Goal: Task Accomplishment & Management: Use online tool/utility

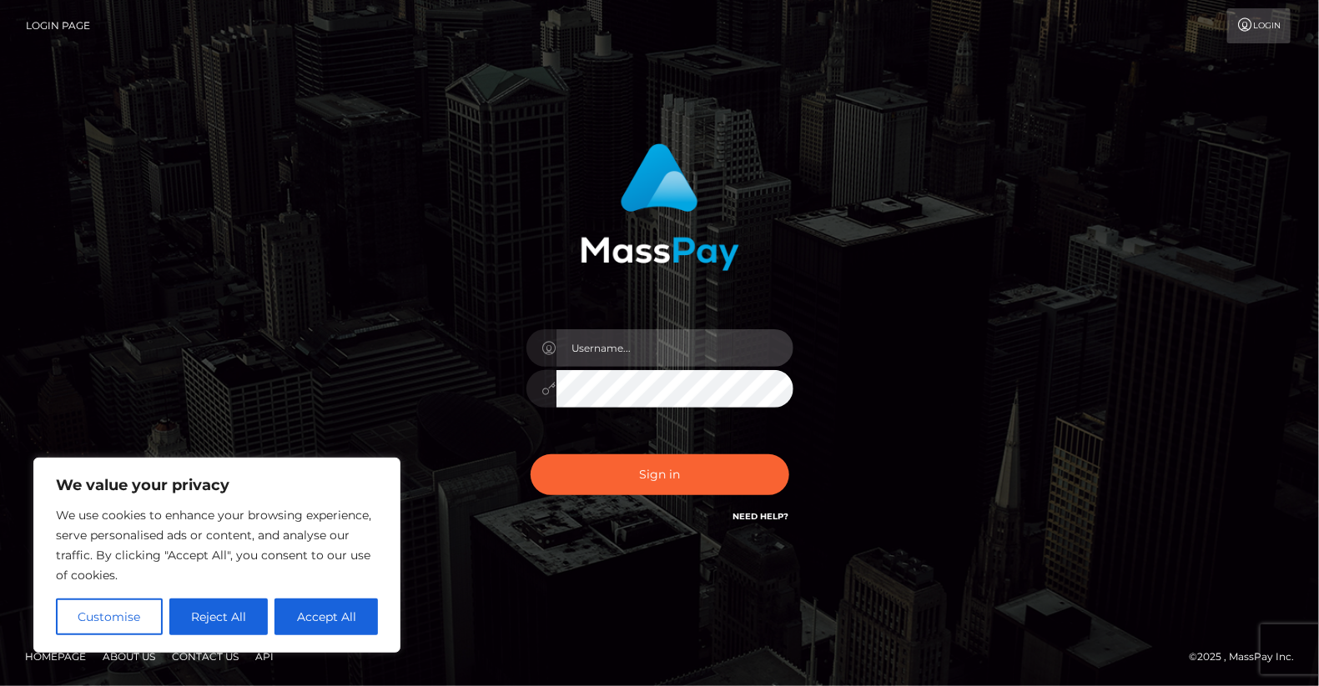
click at [633, 352] on input "text" at bounding box center [674, 348] width 237 height 38
type input "yjoshi"
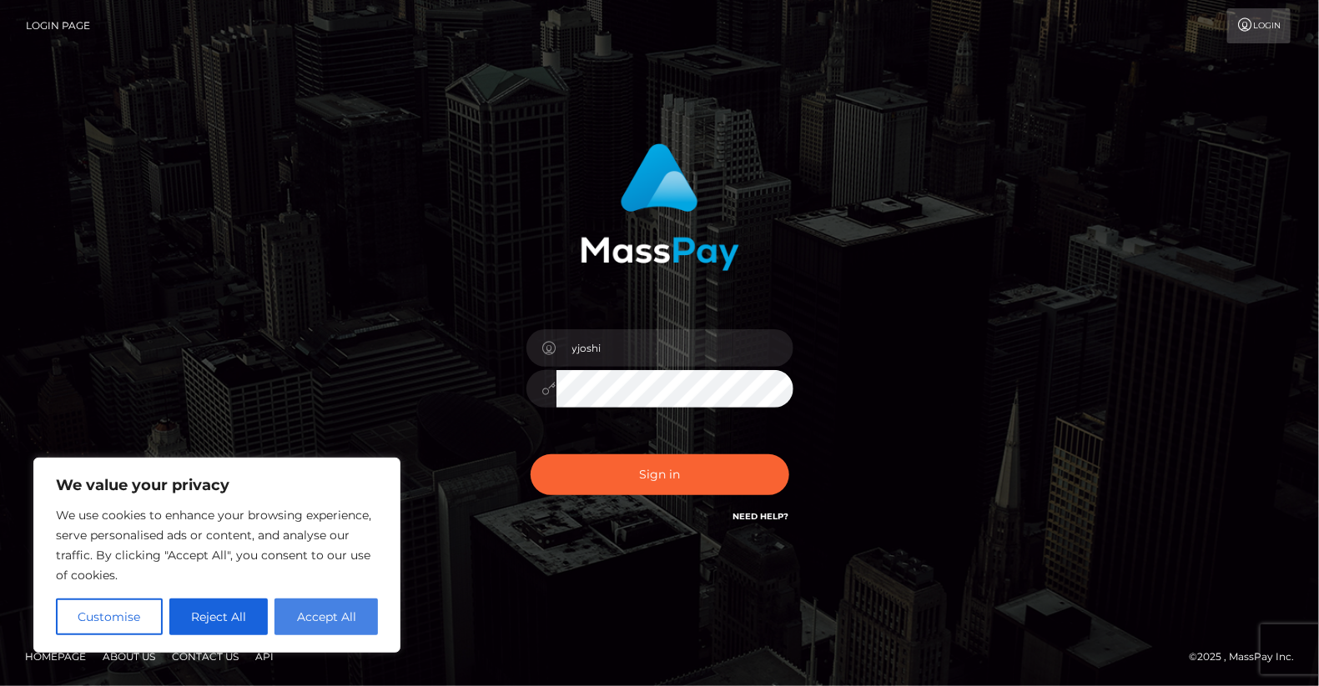
click at [347, 606] on button "Accept All" at bounding box center [325, 617] width 103 height 37
checkbox input "true"
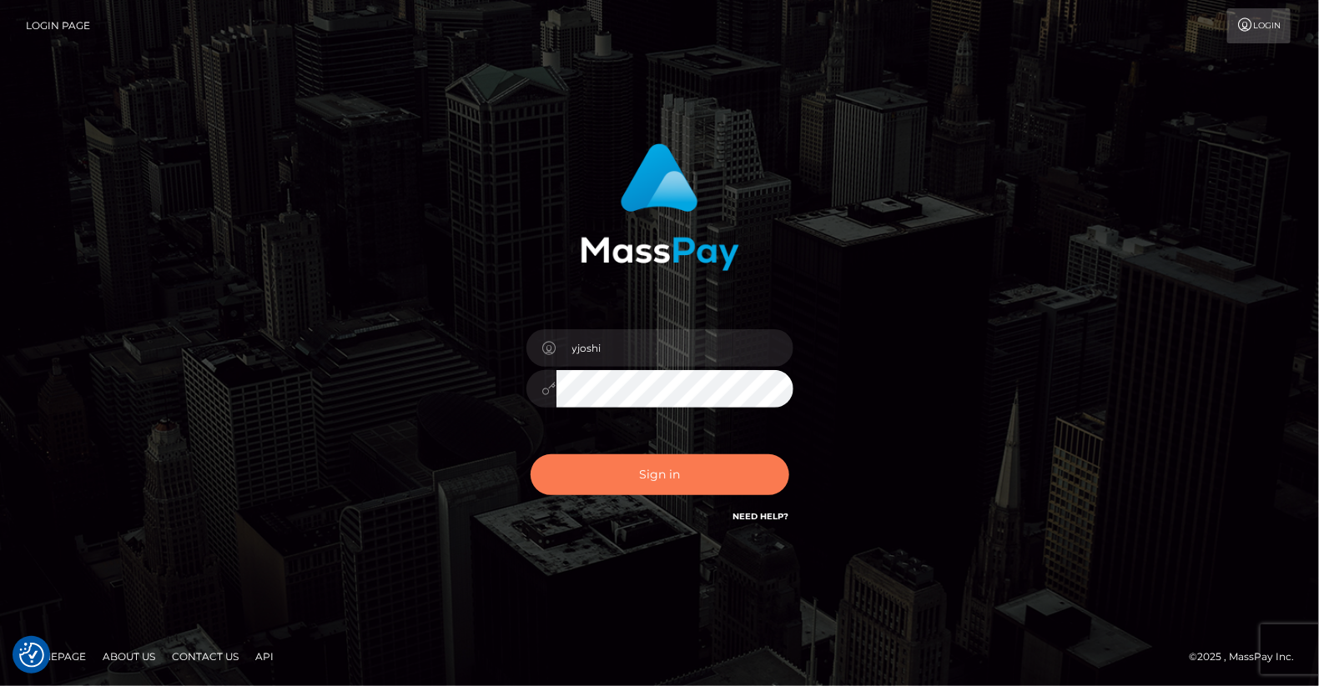
click at [651, 479] on button "Sign in" at bounding box center [659, 475] width 259 height 41
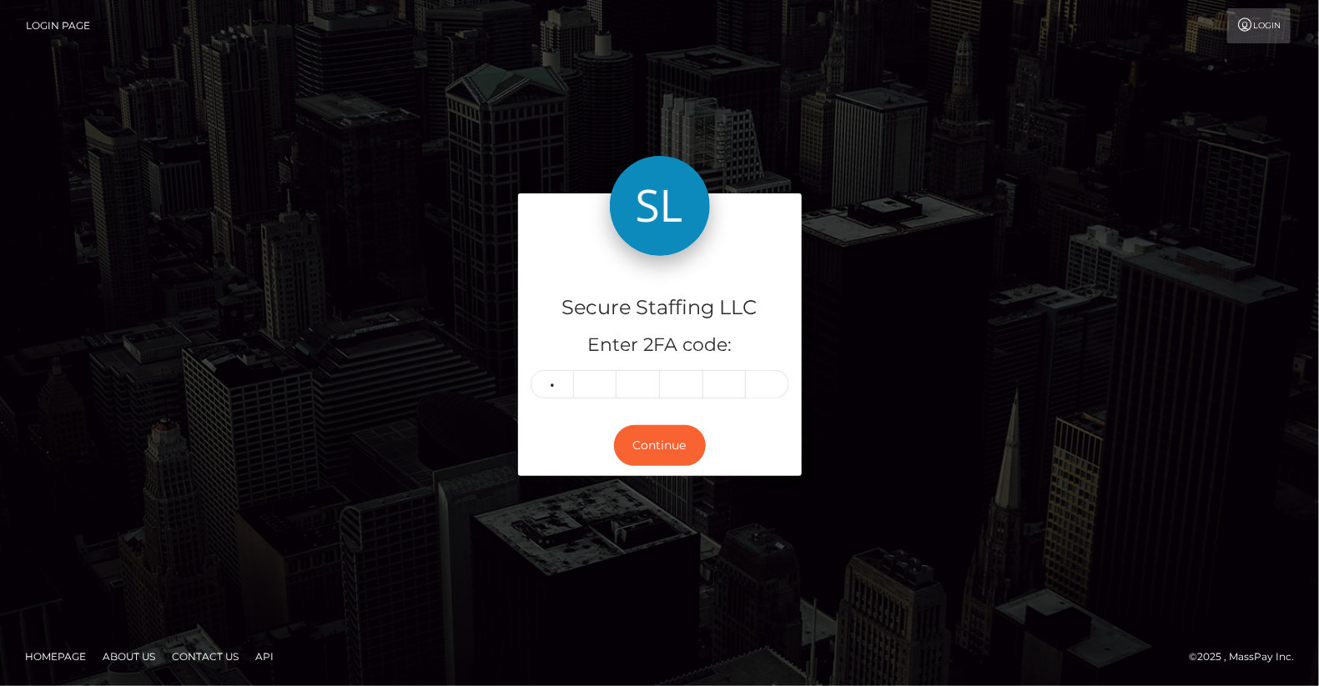
type input "0"
type input "5"
type input "6"
type input "1"
type input "5"
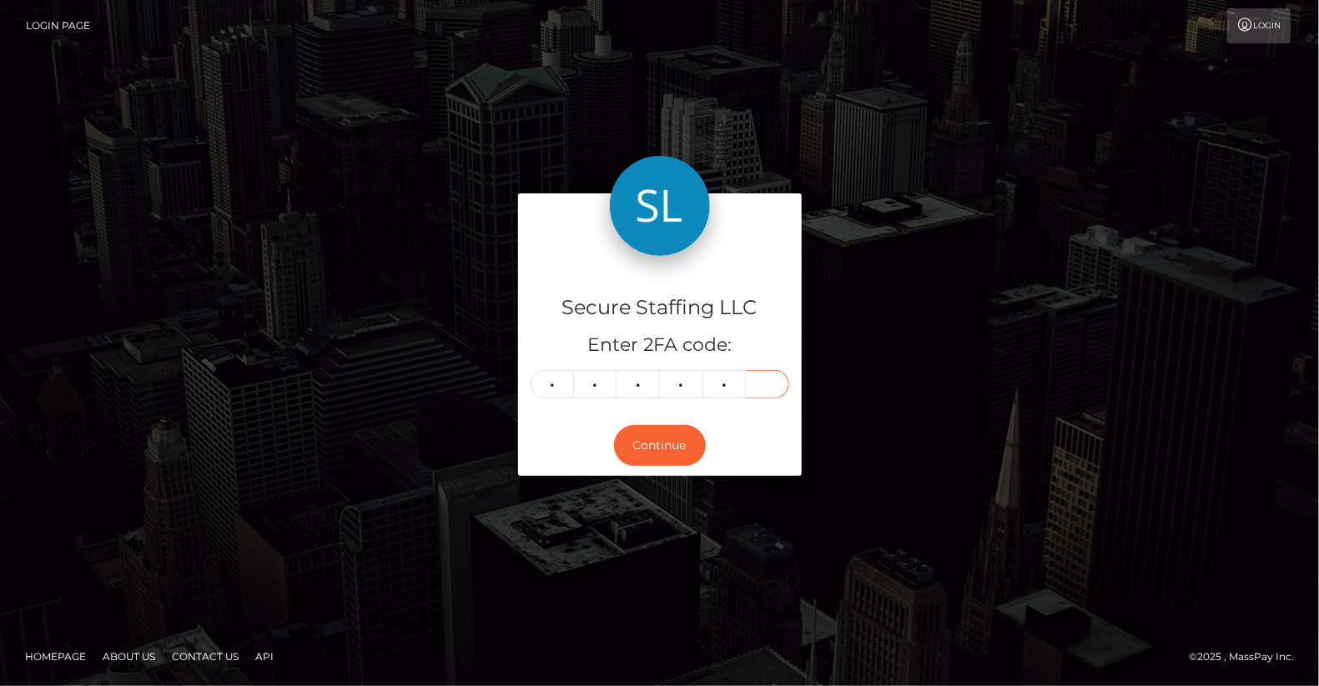
type input "4"
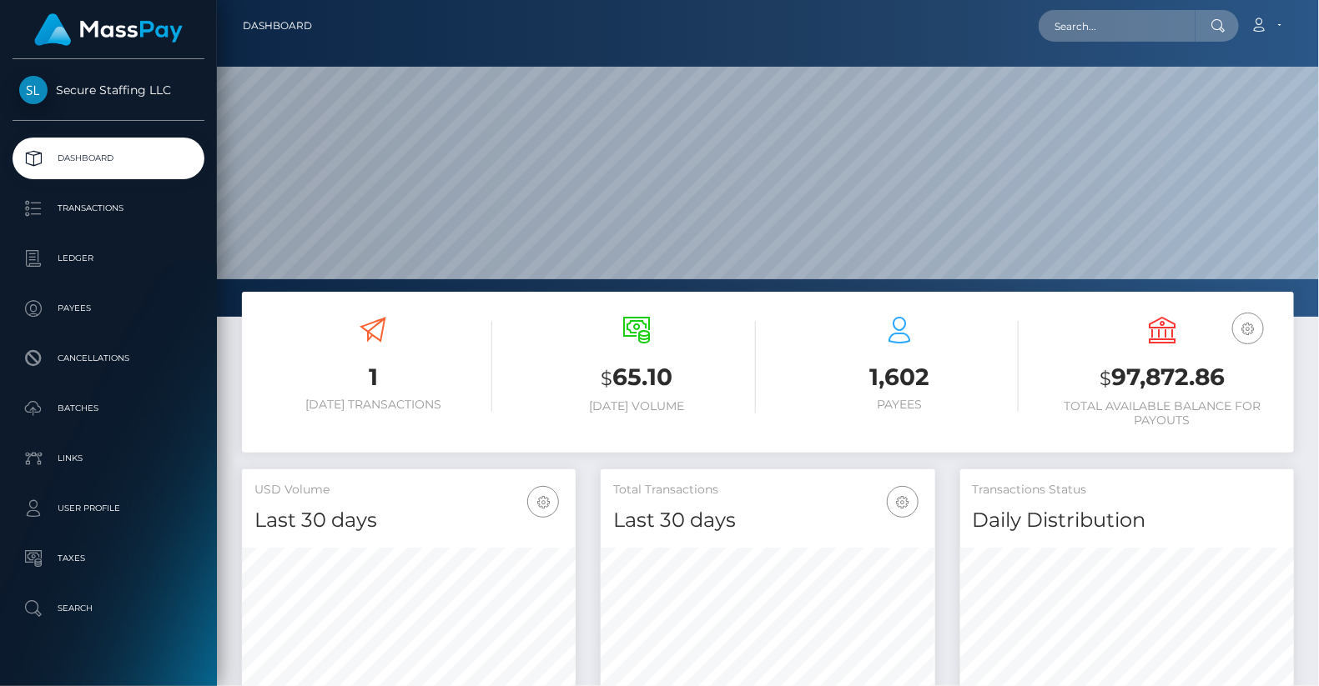
scroll to position [29, 0]
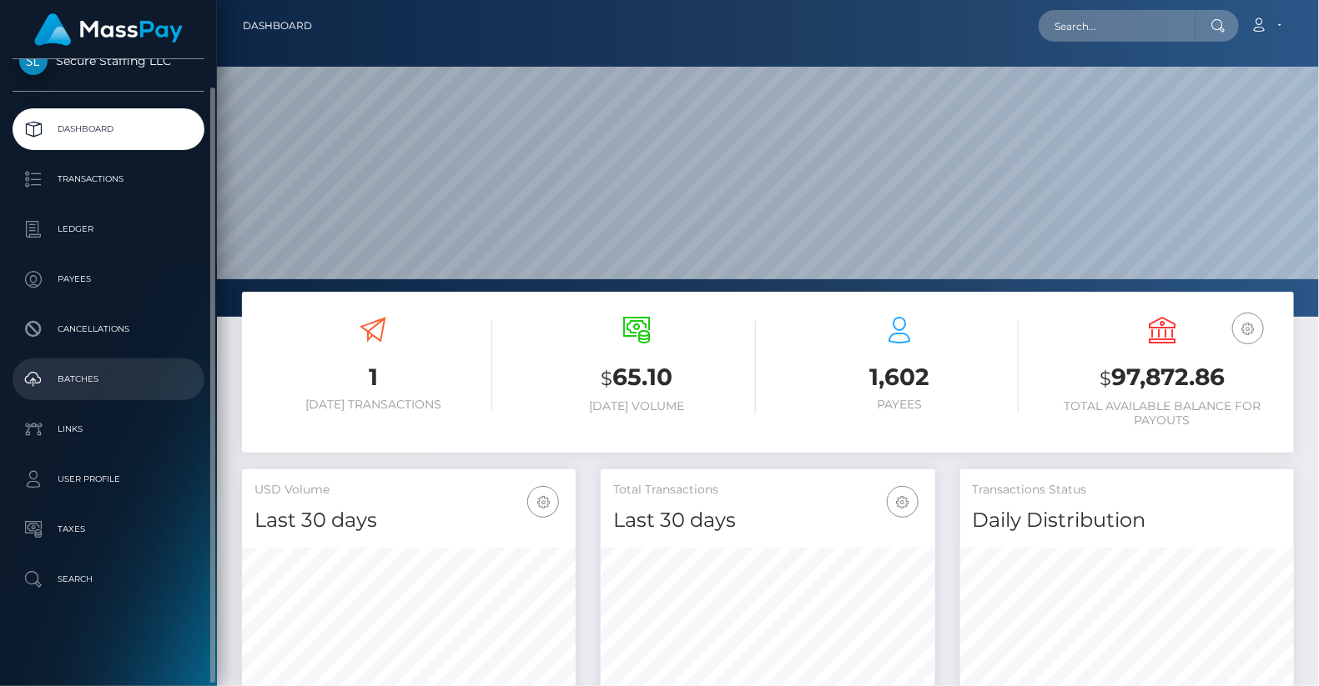
drag, startPoint x: 345, startPoint y: 0, endPoint x: 83, endPoint y: 369, distance: 452.7
click at [83, 369] on p "Batches" at bounding box center [108, 379] width 178 height 25
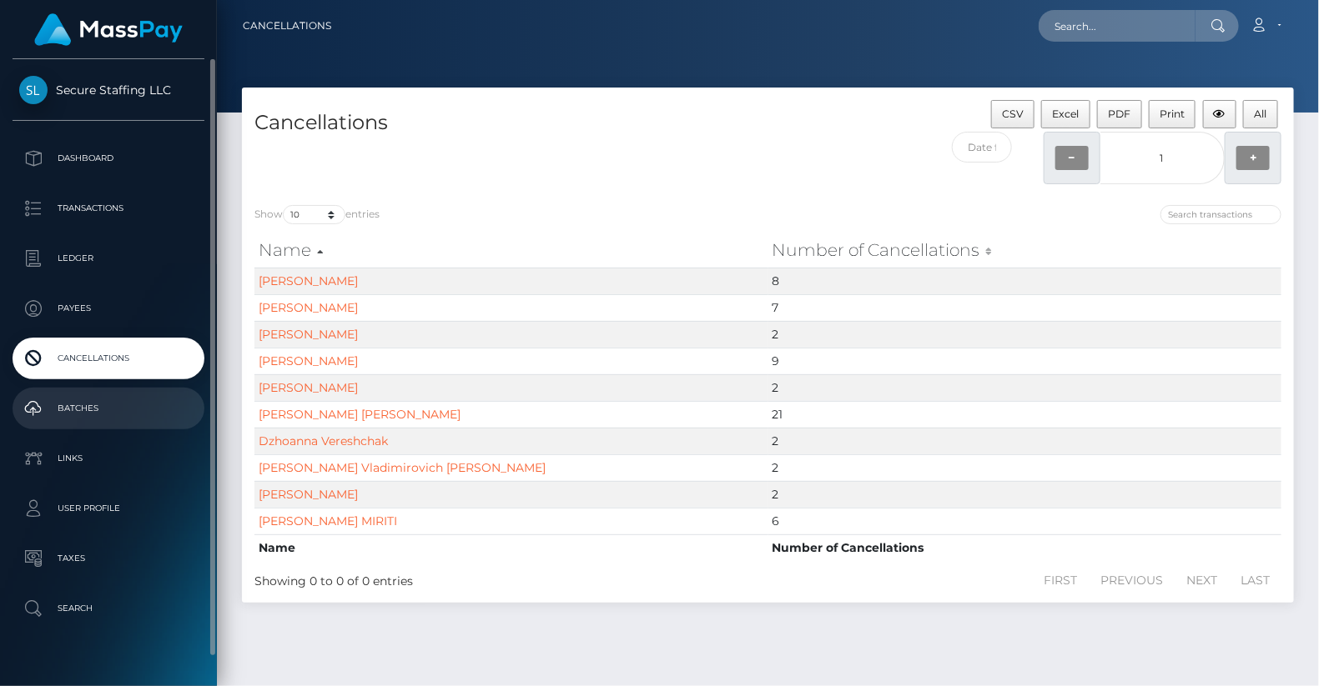
click at [106, 403] on p "Batches" at bounding box center [108, 408] width 178 height 25
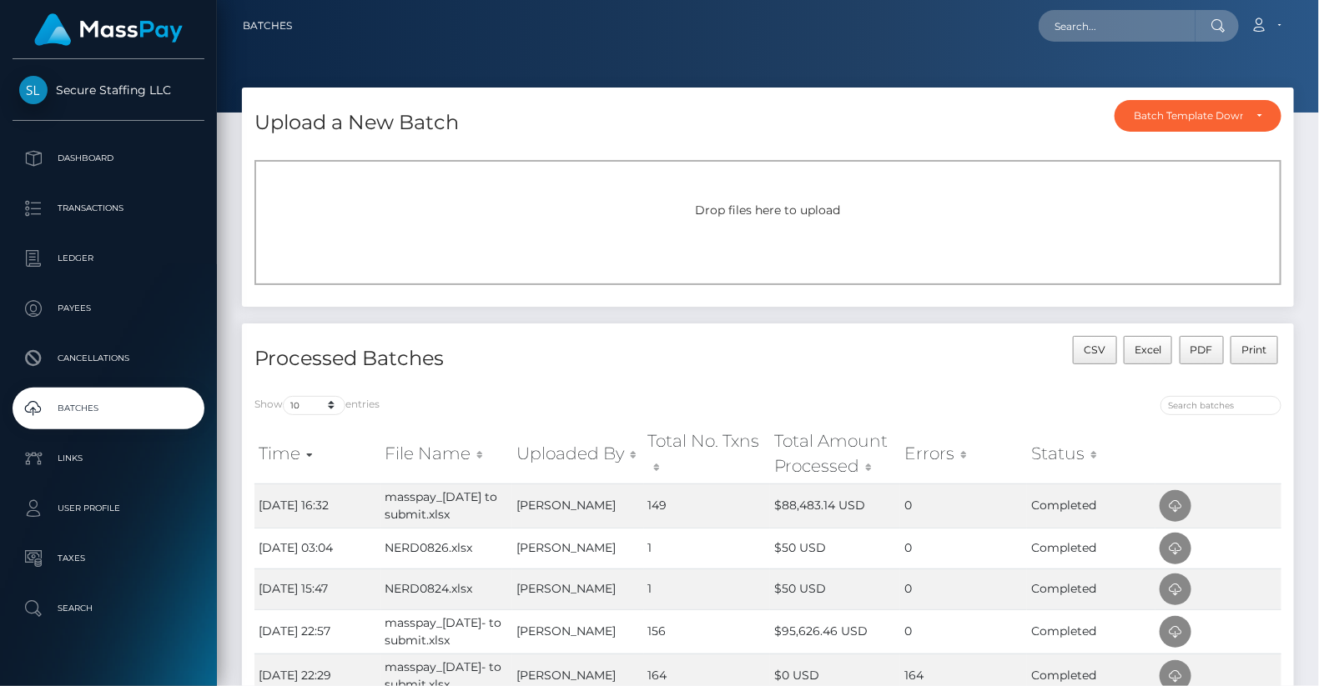
click at [726, 209] on span "Drop files here to upload" at bounding box center [768, 210] width 145 height 15
